Goal: Transaction & Acquisition: Book appointment/travel/reservation

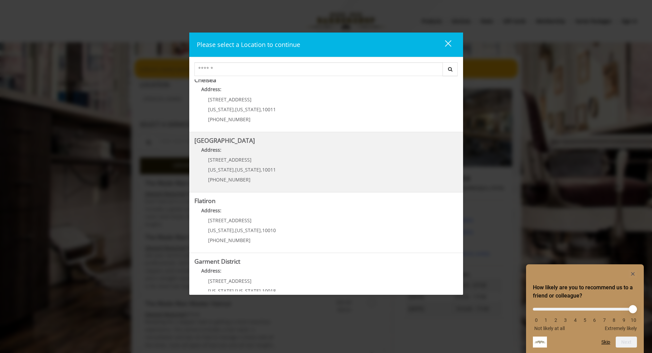
scroll to position [90, 0]
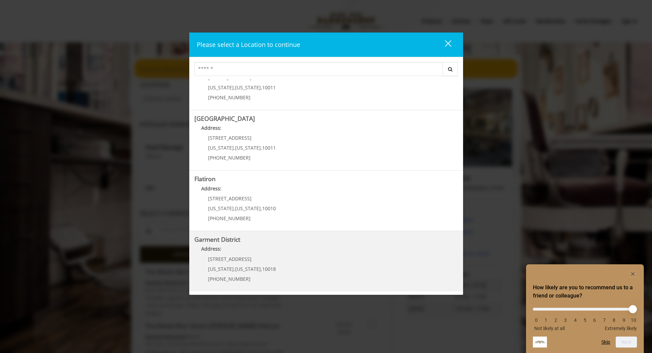
click at [318, 254] on District "Address:" at bounding box center [325, 250] width 263 height 11
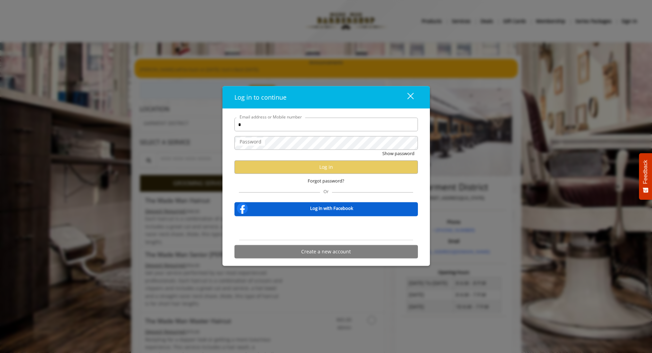
type input "**********"
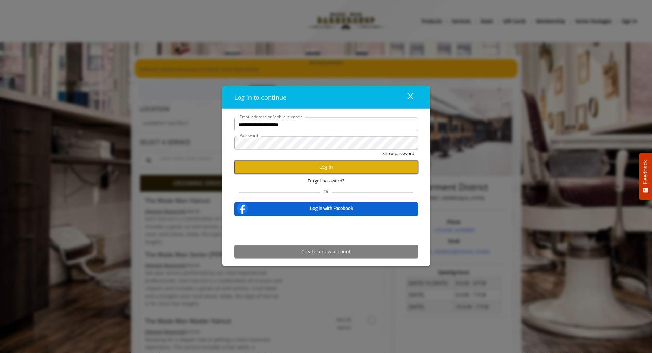
click at [319, 166] on button "Log in" at bounding box center [325, 166] width 183 height 13
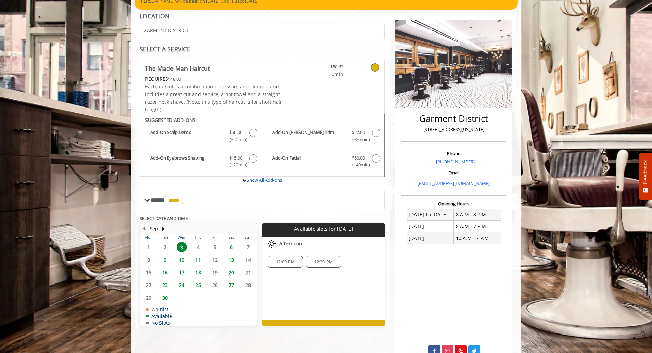
scroll to position [93, 0]
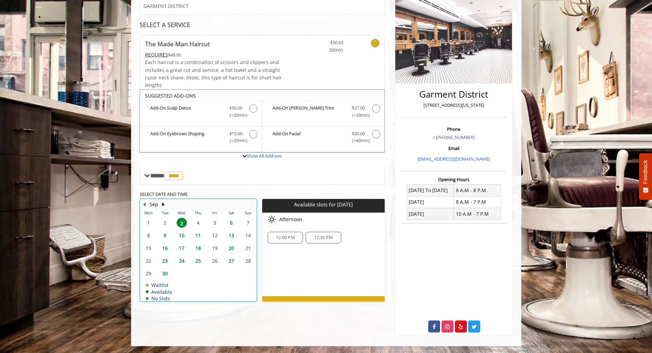
click at [197, 215] on table "Mon Tue Wed Thu Fri Sat Sun 1 2 3 4 5 6 7 8 9 10 11 12 13 14 15 16 17 18 19 20 …" at bounding box center [198, 254] width 116 height 91
click at [214, 215] on table "Mon Tue Wed Thu Fri Sat Sun 1 2 3 4 5 6 7 8 9 10 11 12 13 14 15 16 17 18 19 20 …" at bounding box center [198, 254] width 116 height 91
click at [232, 218] on span "6" at bounding box center [231, 223] width 10 height 10
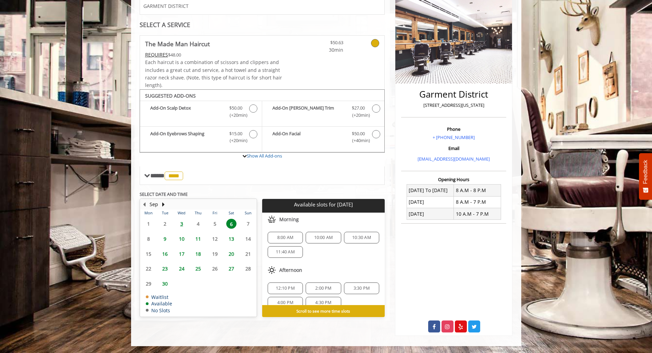
click at [318, 235] on span "10:00 AM" at bounding box center [323, 237] width 19 height 5
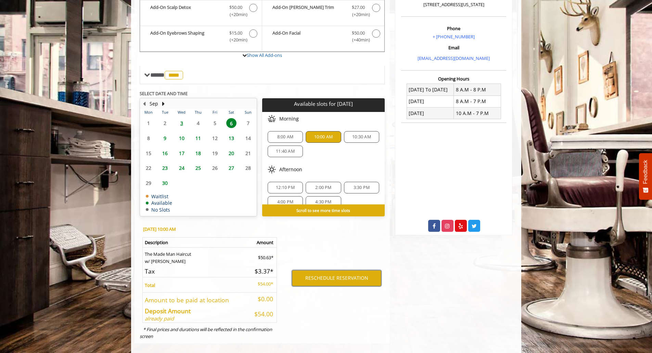
scroll to position [22, 0]
